Goal: Find specific page/section: Find specific page/section

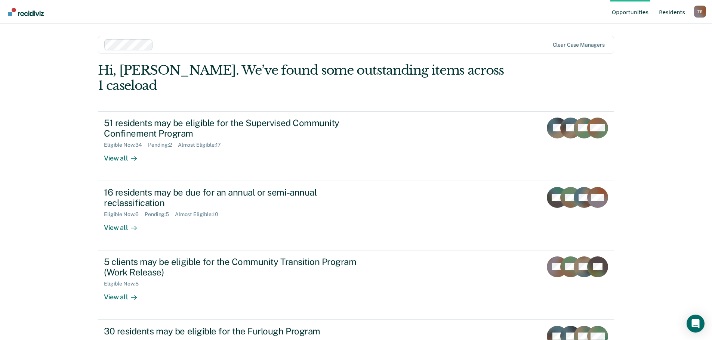
click at [675, 14] on link "Resident s" at bounding box center [671, 12] width 29 height 24
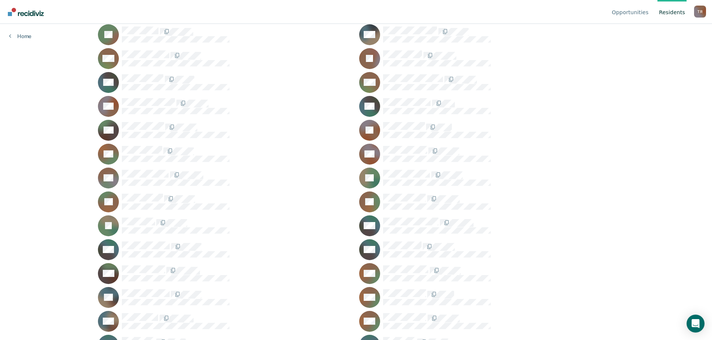
scroll to position [411, 0]
